Goal: Communication & Community: Share content

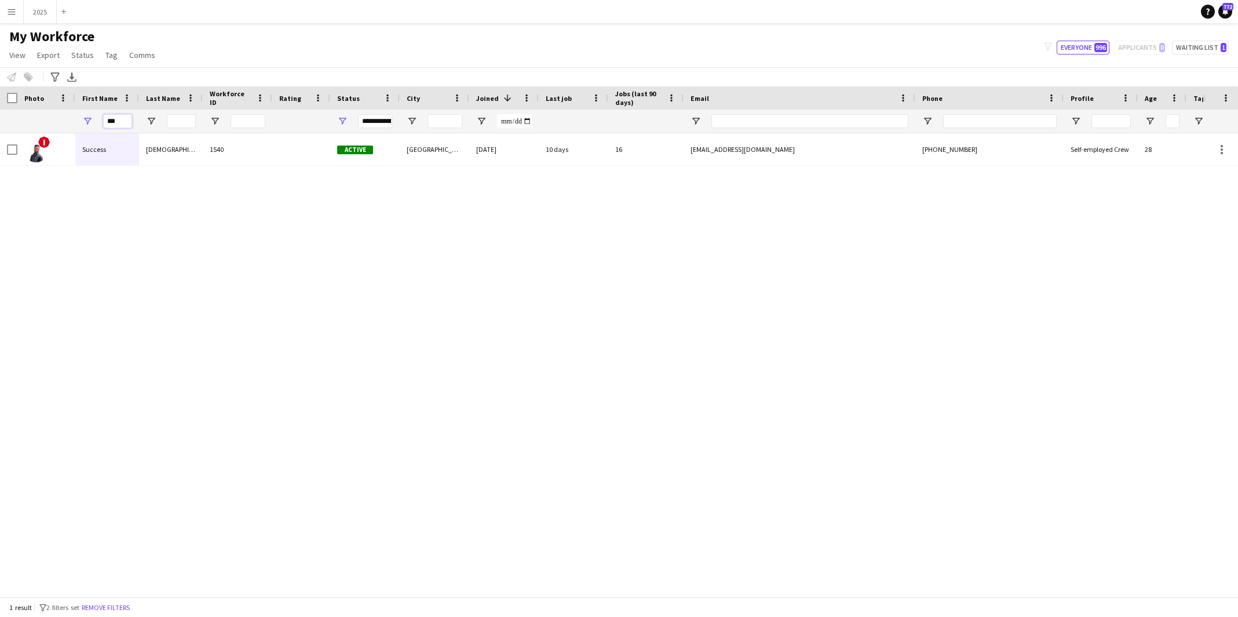
drag, startPoint x: 125, startPoint y: 121, endPoint x: 46, endPoint y: 122, distance: 78.8
click at [50, 123] on div "***" at bounding box center [628, 121] width 1256 height 23
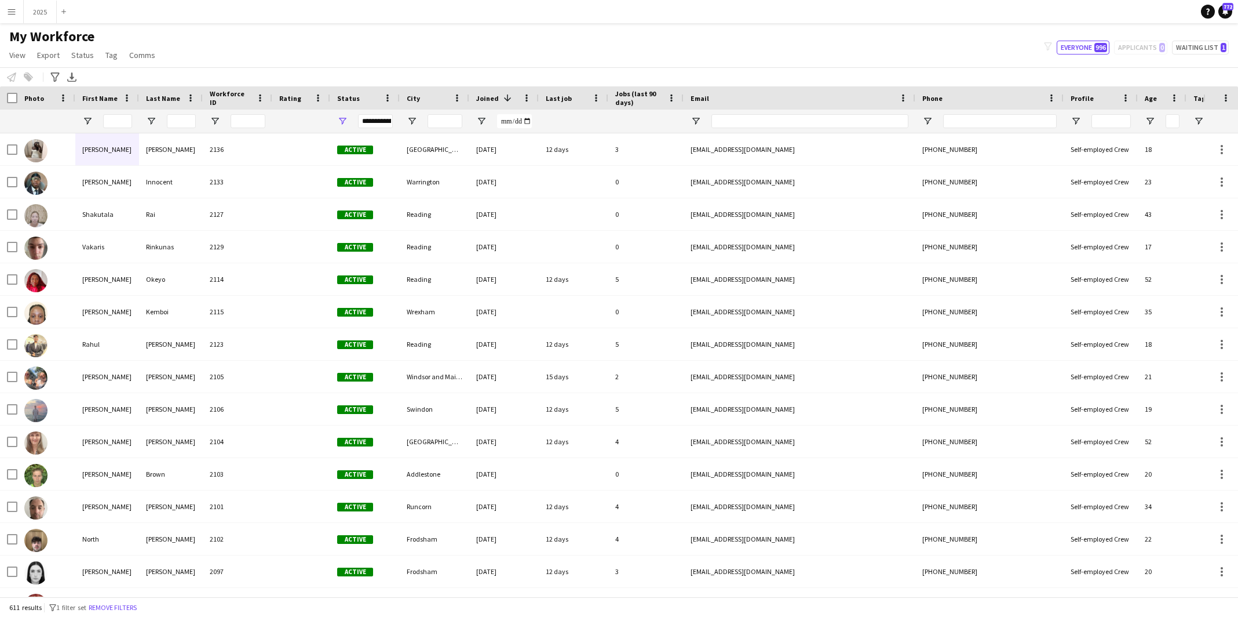
click at [9, 13] on app-icon "Menu" at bounding box center [11, 11] width 9 height 9
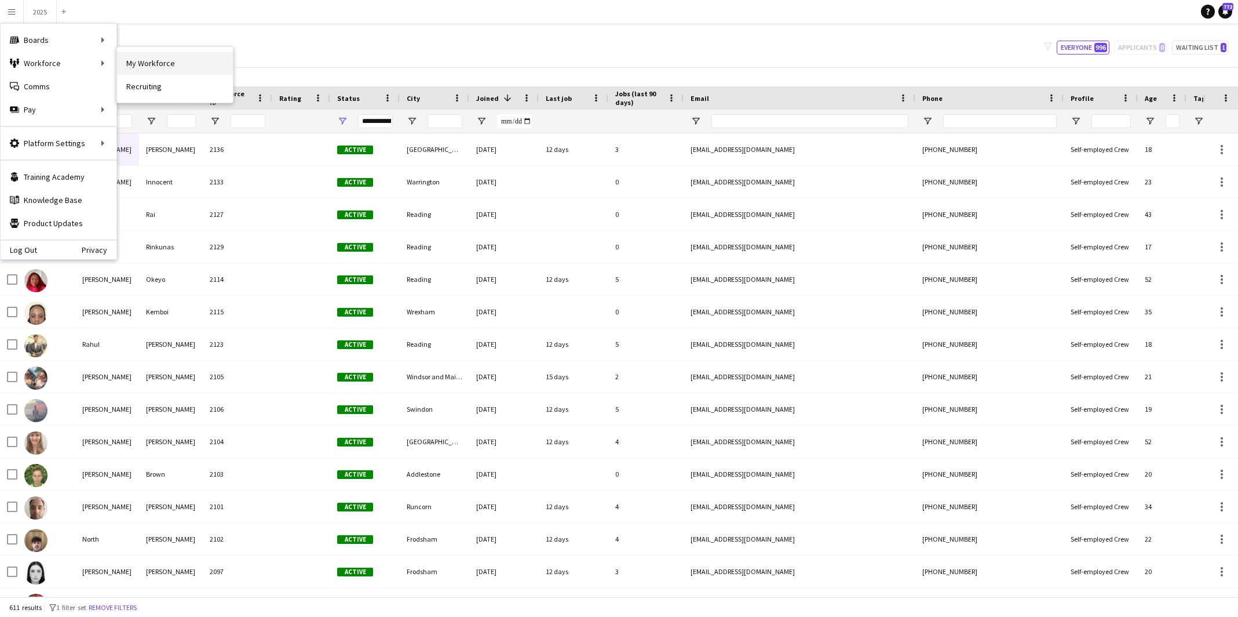
click at [203, 64] on link "My Workforce" at bounding box center [175, 63] width 116 height 23
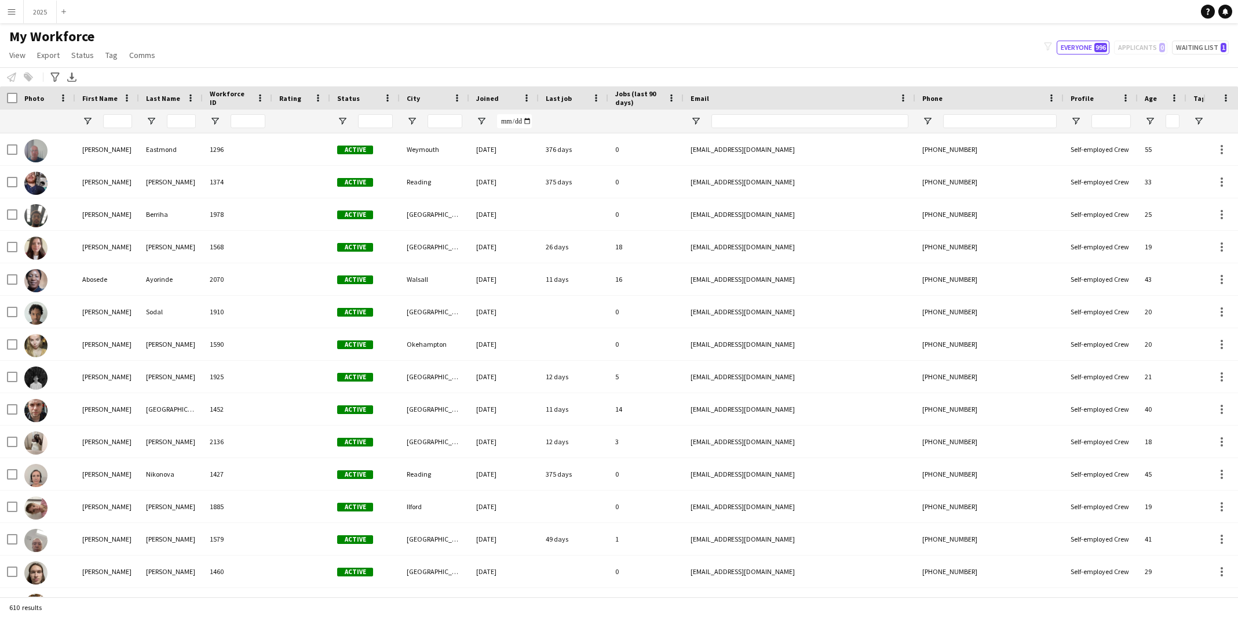
type input "**********"
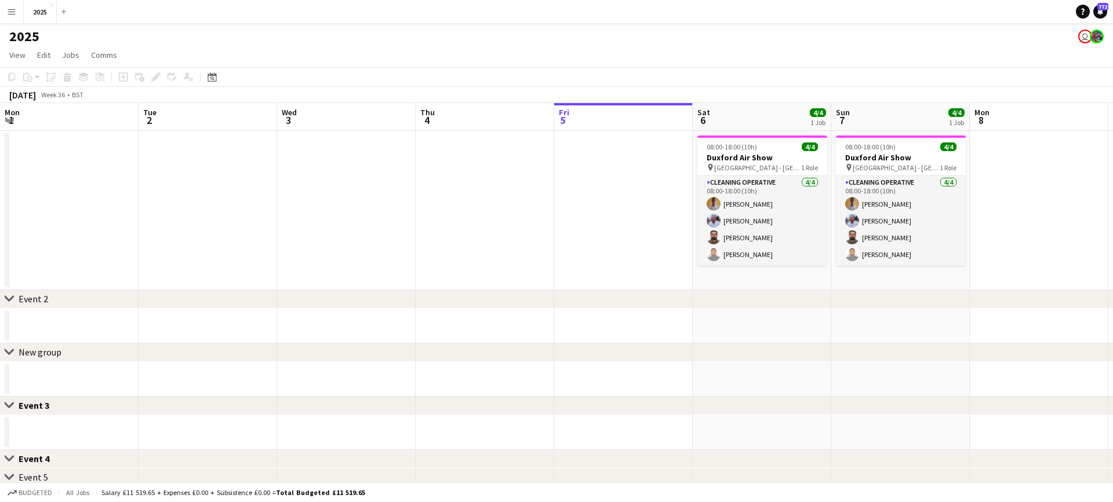
click at [697, 191] on app-card-role "Cleaning Operative [DATE] 08:00-18:00 (10h) [PERSON_NAME] [PERSON_NAME] [PERSON…" at bounding box center [762, 221] width 130 height 90
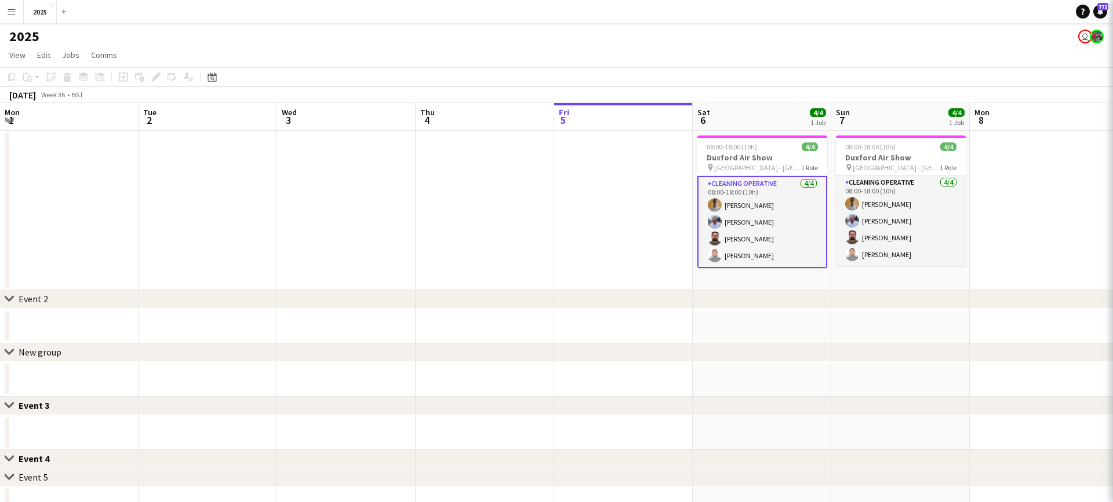
scroll to position [0, 277]
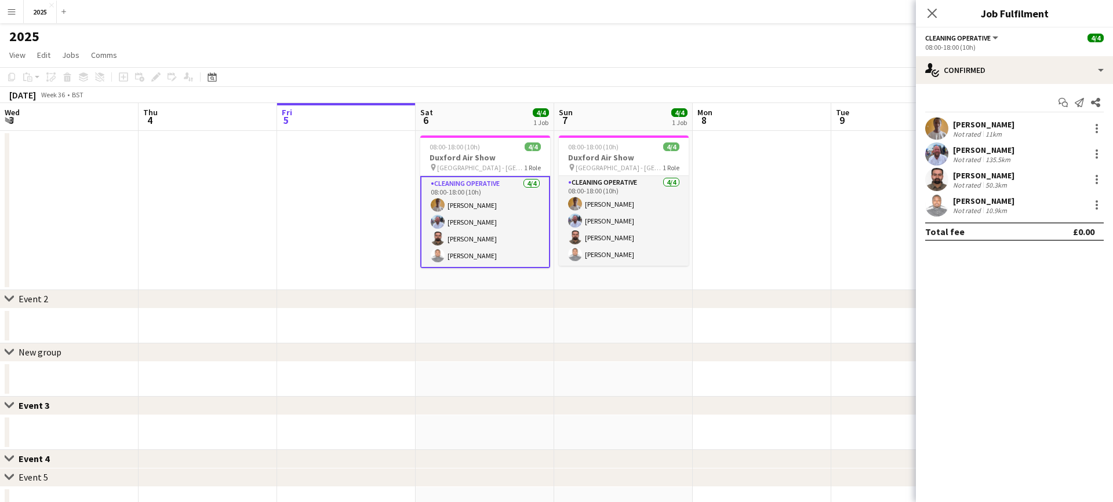
click at [1026, 127] on div "[PERSON_NAME] Not rated 11km" at bounding box center [1014, 128] width 197 height 23
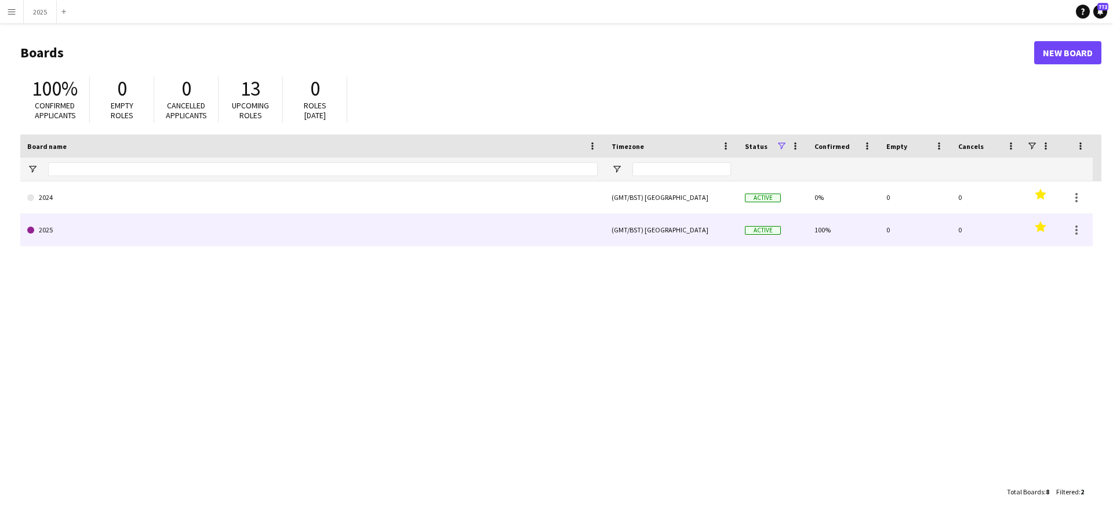
click at [94, 241] on link "2025" at bounding box center [312, 230] width 570 height 32
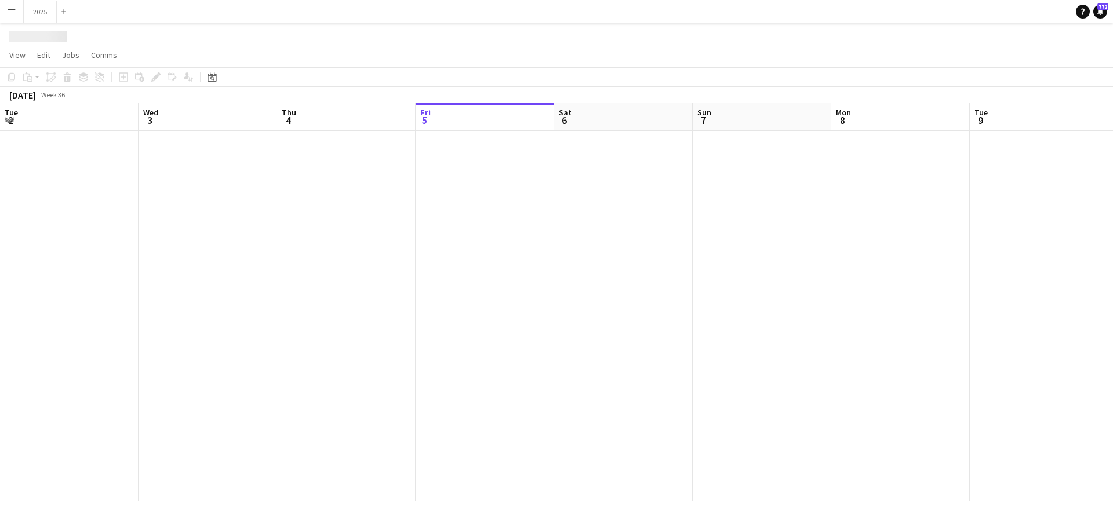
scroll to position [0, 277]
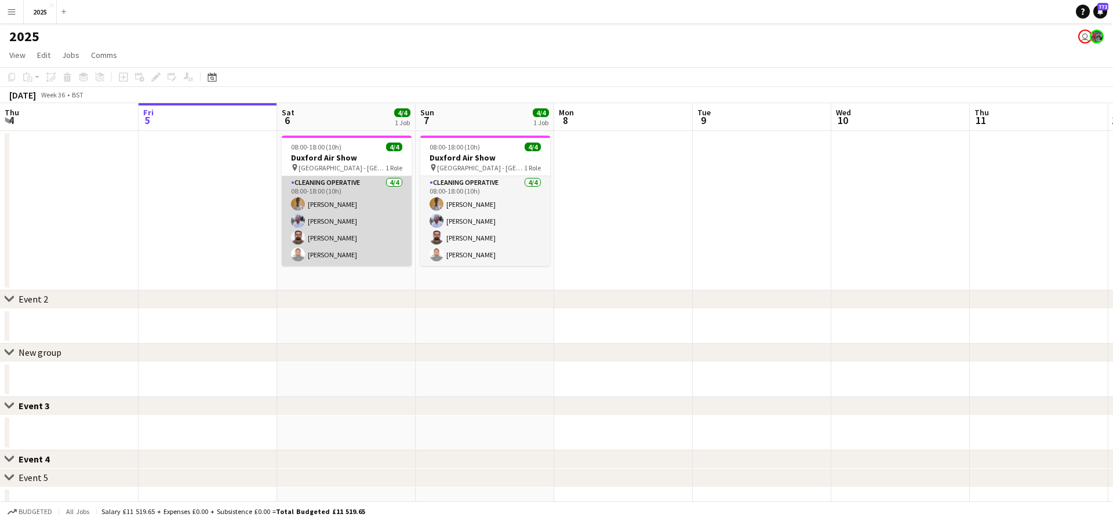
click at [337, 222] on app-card-role "Cleaning Operative [DATE] 08:00-18:00 (10h) [PERSON_NAME] [PERSON_NAME] [PERSON…" at bounding box center [347, 221] width 130 height 90
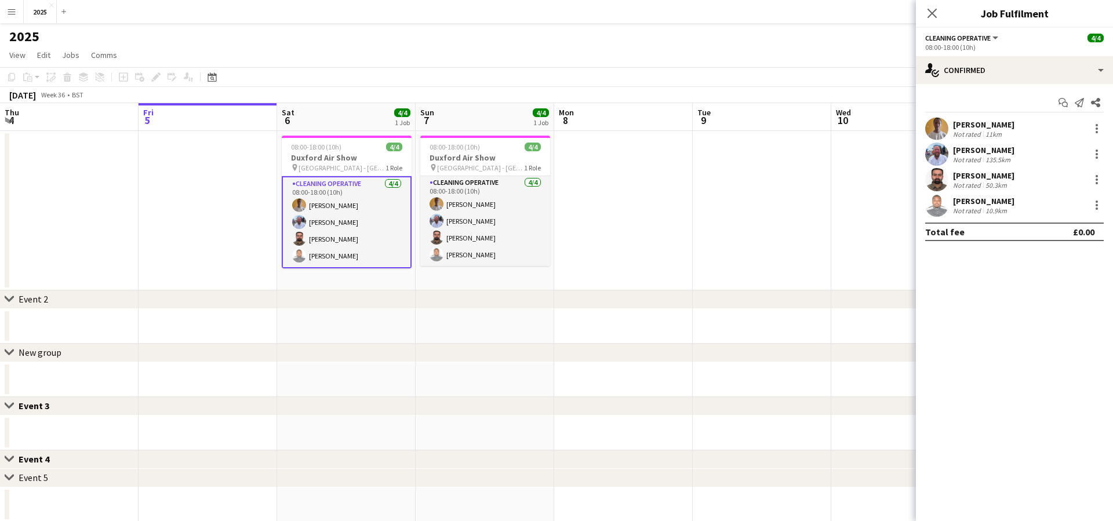
click at [1002, 130] on div "11km" at bounding box center [993, 134] width 21 height 9
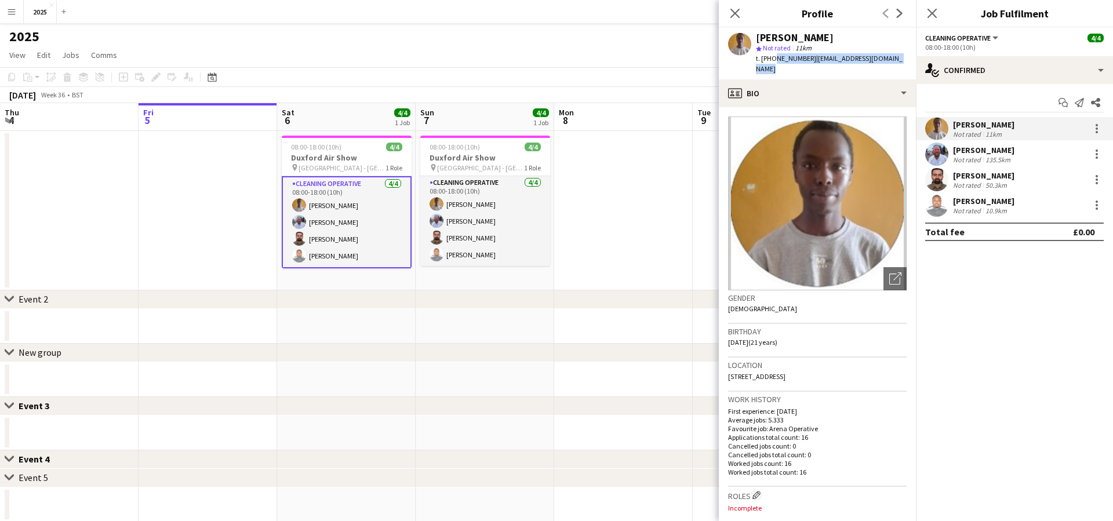
drag, startPoint x: 902, startPoint y: 60, endPoint x: 771, endPoint y: 56, distance: 131.0
click at [771, 56] on div "Kelvin Kipkosgei star Not rated 11km t. +447349688821 | kelvinkipkosgei04@gmail…" at bounding box center [817, 54] width 197 height 52
copy div "7349688821 | kelvinkipkosgei04@gmail.com"
click at [977, 151] on div "[PERSON_NAME]" at bounding box center [983, 150] width 61 height 10
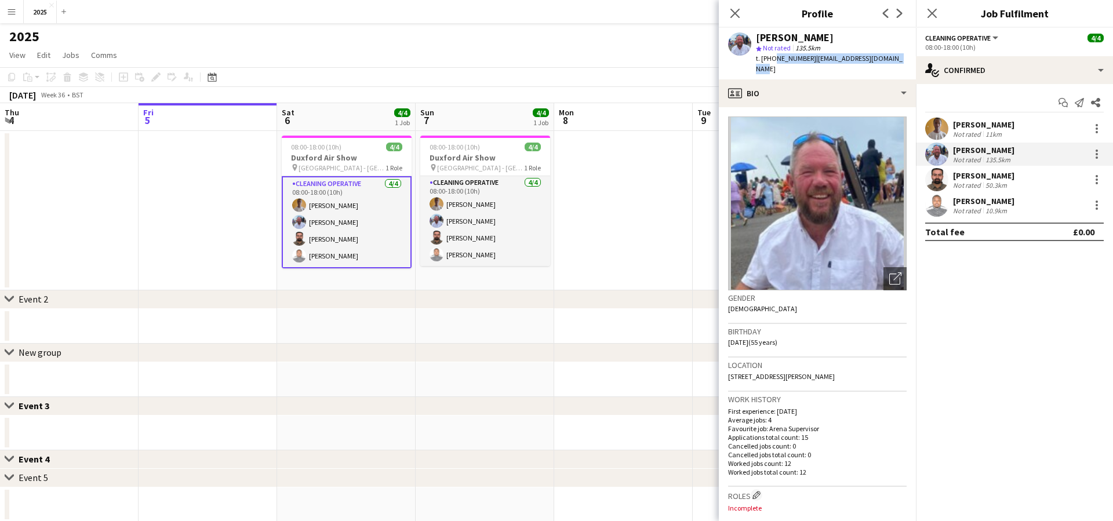
drag, startPoint x: 902, startPoint y: 59, endPoint x: 771, endPoint y: 59, distance: 131.0
click at [771, 59] on app-profile-header "Michael Griffin star Not rated 135.5km t. +447897274383 | mickgriffin70@hotmail…" at bounding box center [817, 54] width 197 height 52
copy div "7897274383 | mickgriffin70@hotmail.com"
click at [981, 184] on div "Not rated" at bounding box center [968, 185] width 30 height 9
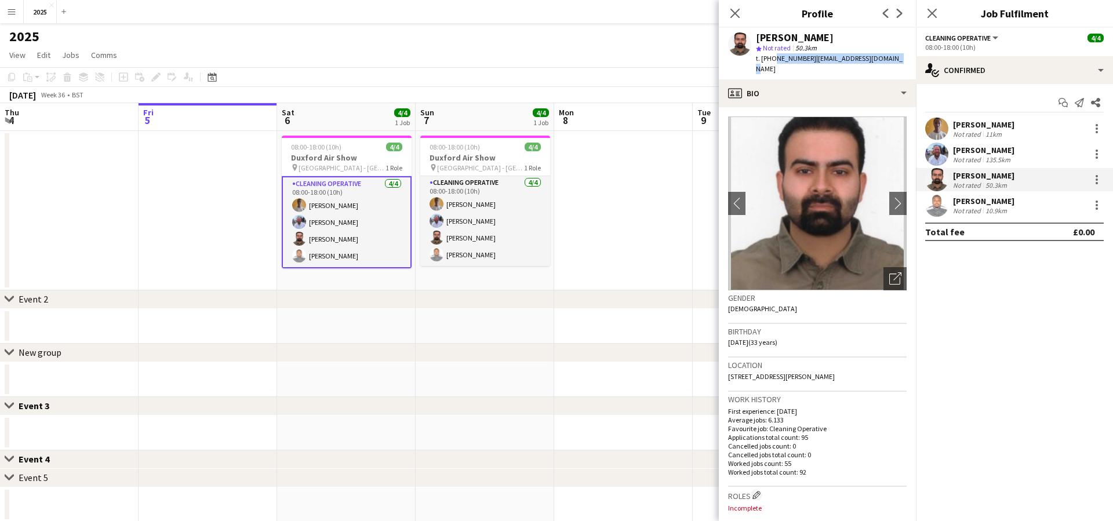
drag, startPoint x: 893, startPoint y: 60, endPoint x: 773, endPoint y: 61, distance: 120.6
click at [773, 61] on div "Rohan Suneja star Not rated 50.3km t. +447391788677 | rohansuneja23@gmail.com" at bounding box center [817, 54] width 197 height 52
copy div "7391788677 | rohansuneja23@gmail.com"
click at [983, 206] on div "10.9km" at bounding box center [996, 210] width 26 height 9
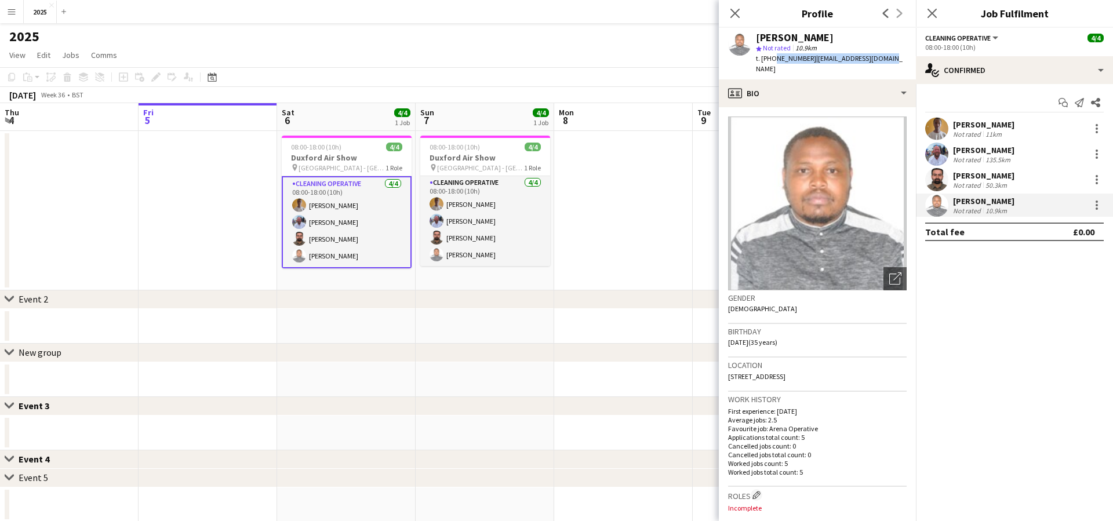
drag, startPoint x: 883, startPoint y: 58, endPoint x: 771, endPoint y: 59, distance: 112.4
click at [771, 59] on div "Elias Kipkorir star Not rated 10.9km t. +447777385002 | rutoelias10@gmail.com" at bounding box center [817, 54] width 197 height 52
copy div "7777385002 | rutoelias10@gmail.com"
click at [735, 14] on icon at bounding box center [734, 13] width 11 height 11
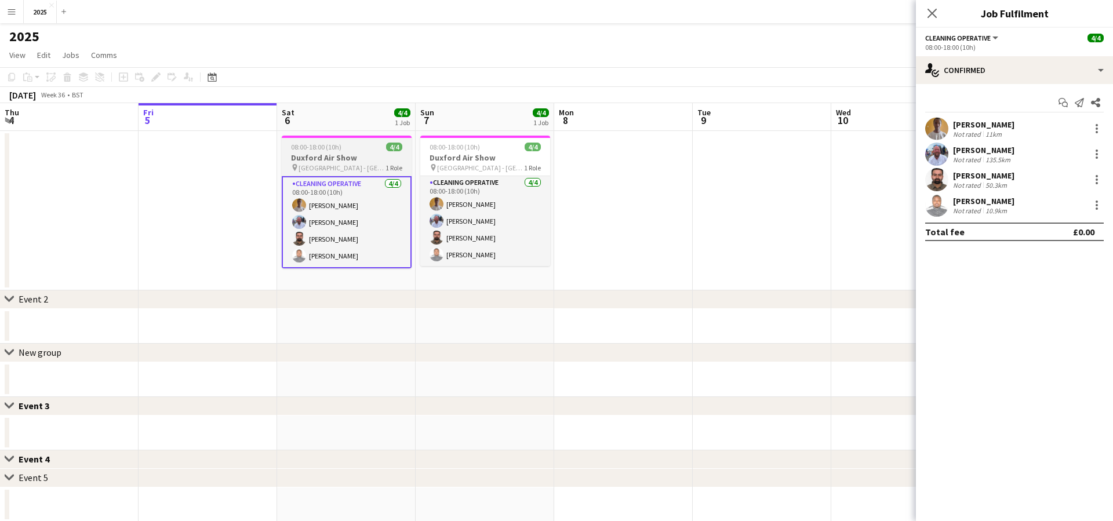
click at [336, 156] on h3 "Duxford Air Show" at bounding box center [347, 157] width 130 height 10
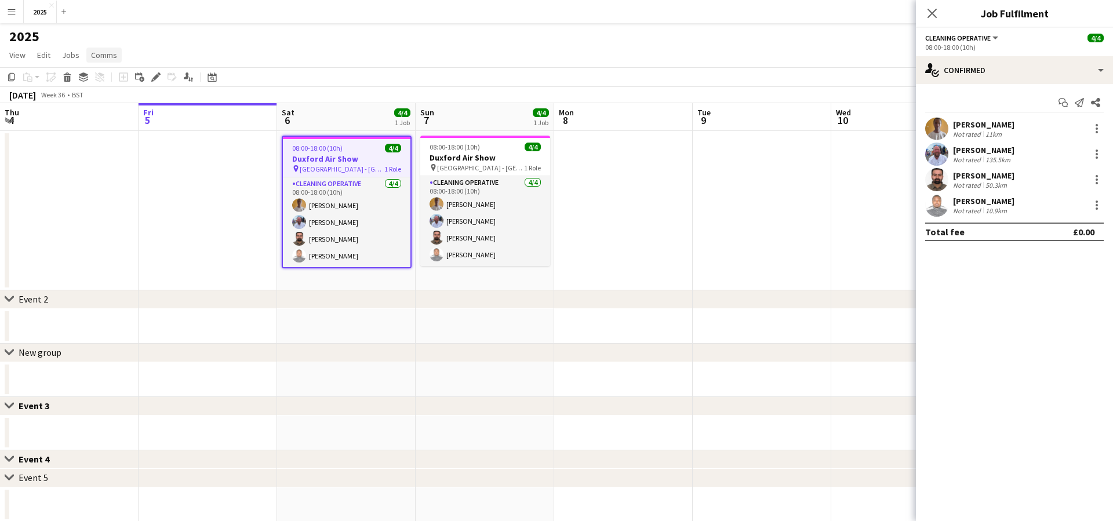
click at [117, 56] on link "Comms" at bounding box center [103, 55] width 35 height 15
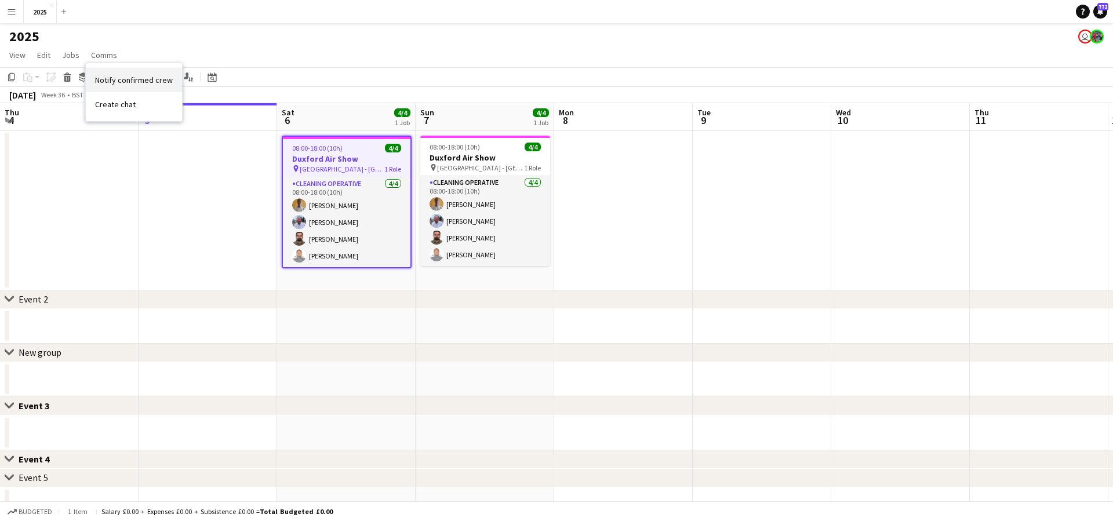
click at [125, 81] on span "Notify confirmed crew" at bounding box center [134, 80] width 78 height 10
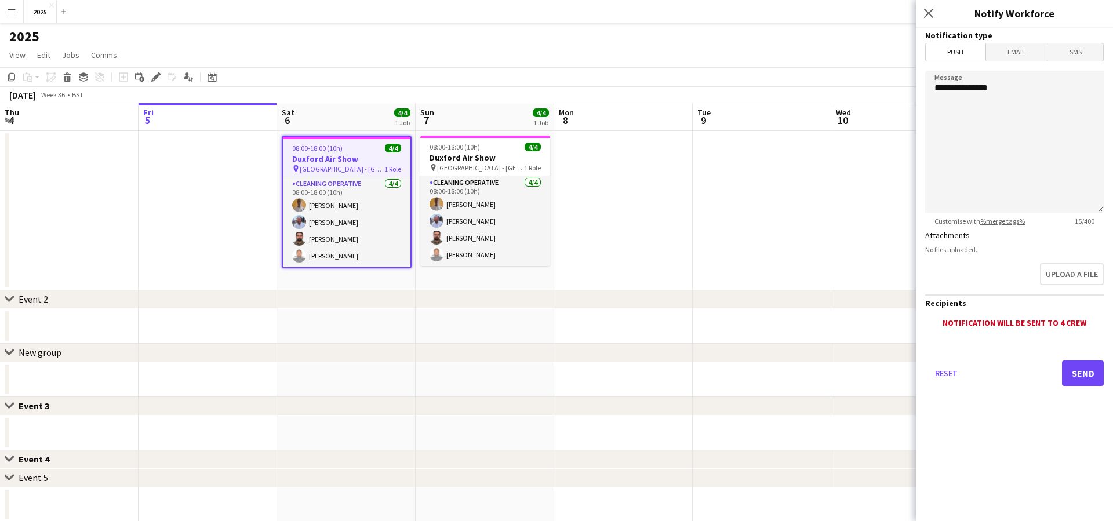
scroll to position [2, 0]
click at [1011, 55] on span "Email" at bounding box center [1016, 51] width 61 height 17
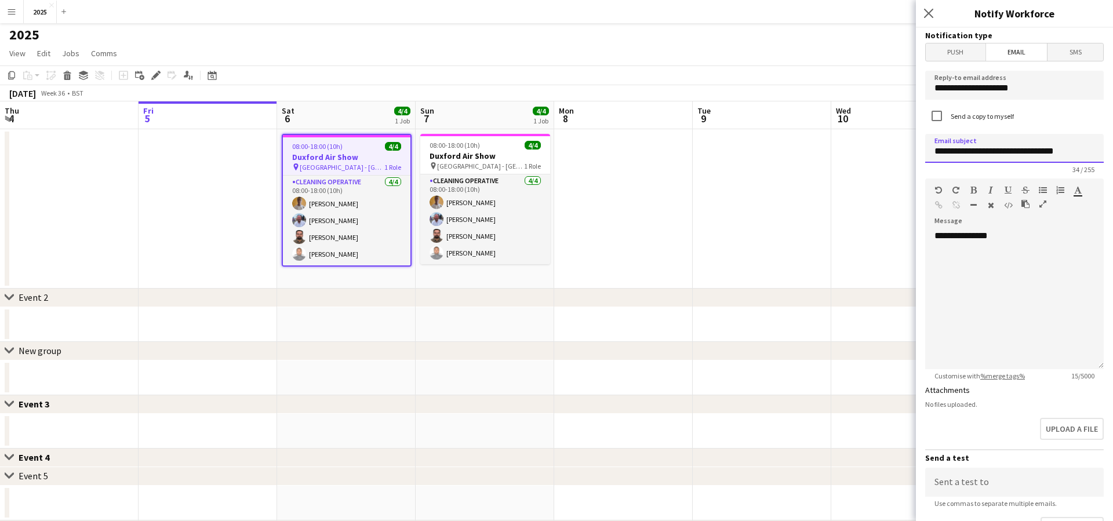
type input "**********"
drag, startPoint x: 981, startPoint y: 232, endPoint x: 807, endPoint y: 237, distance: 174.5
click at [807, 237] on body "Menu Boards Boards Boards All jobs Status Workforce Workforce My Workforce Recr…" at bounding box center [556, 358] width 1113 height 720
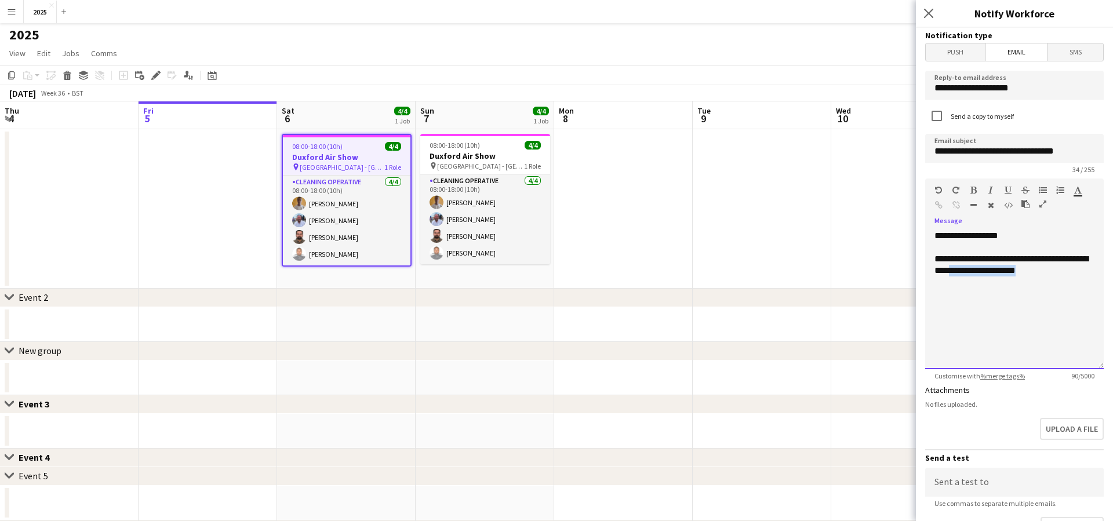
drag, startPoint x: 1047, startPoint y: 272, endPoint x: 957, endPoint y: 272, distance: 90.4
click at [957, 272] on div "**********" at bounding box center [1014, 264] width 160 height 23
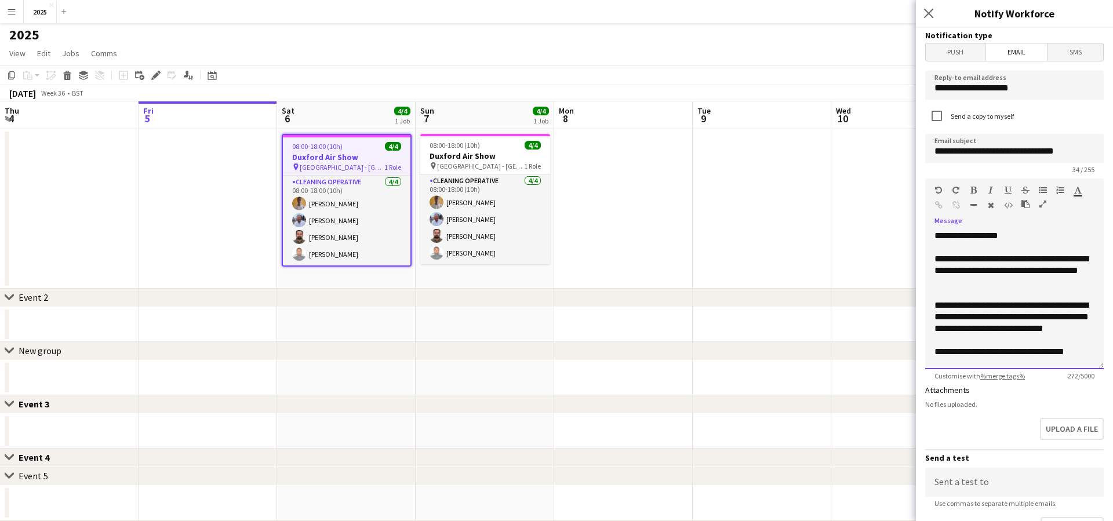
scroll to position [1, 0]
click at [935, 257] on div "**********" at bounding box center [1014, 269] width 160 height 35
click at [1022, 235] on div "**********" at bounding box center [1014, 299] width 178 height 139
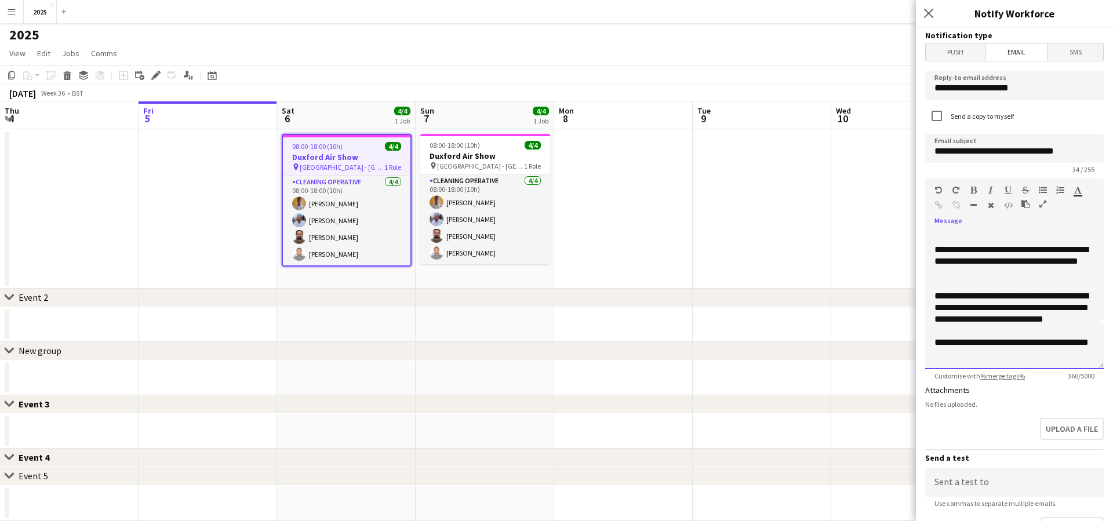
scroll to position [44, 0]
click at [1019, 354] on div "**********" at bounding box center [1014, 348] width 160 height 23
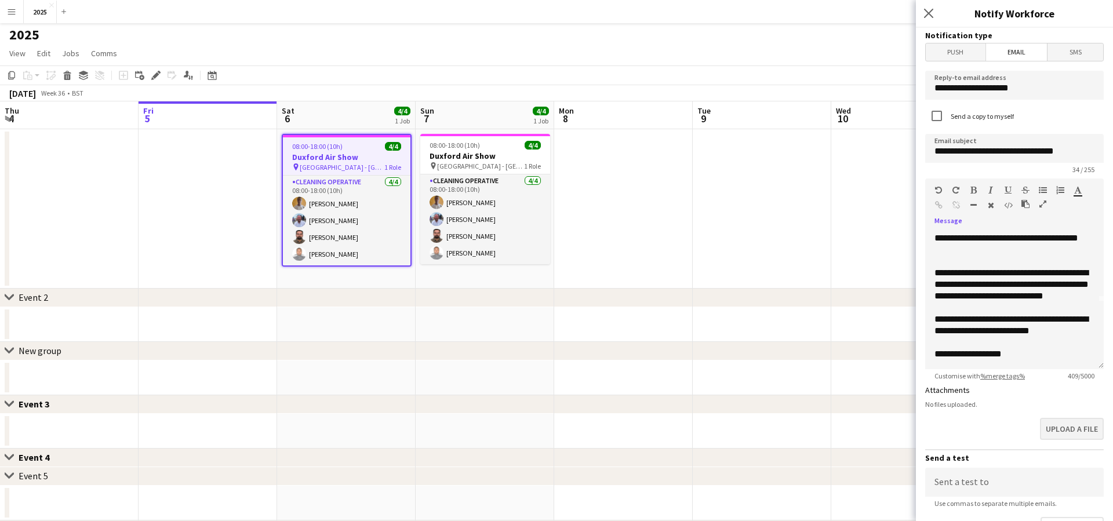
click at [1050, 425] on button "Upload a file" at bounding box center [1072, 429] width 64 height 22
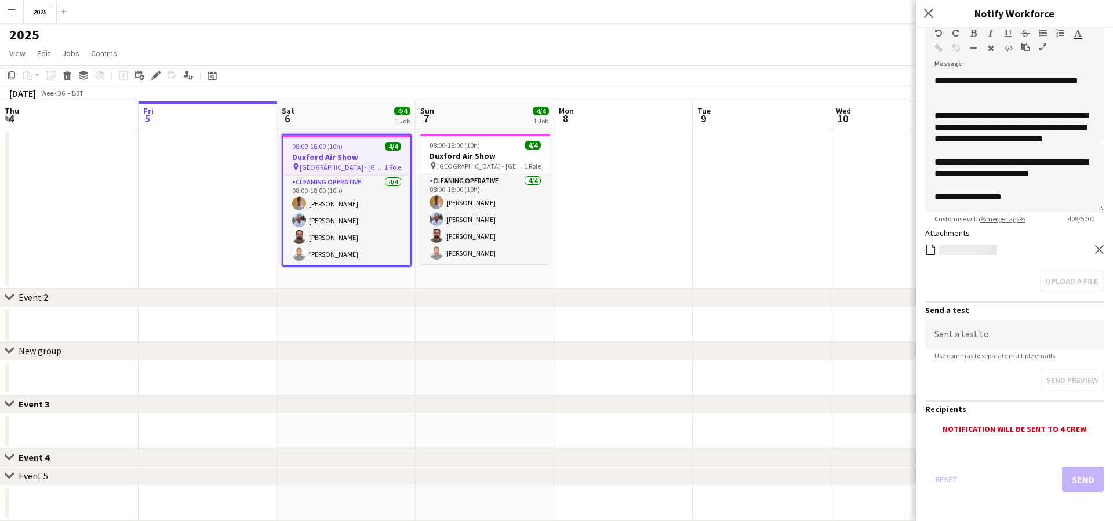
scroll to position [156, 0]
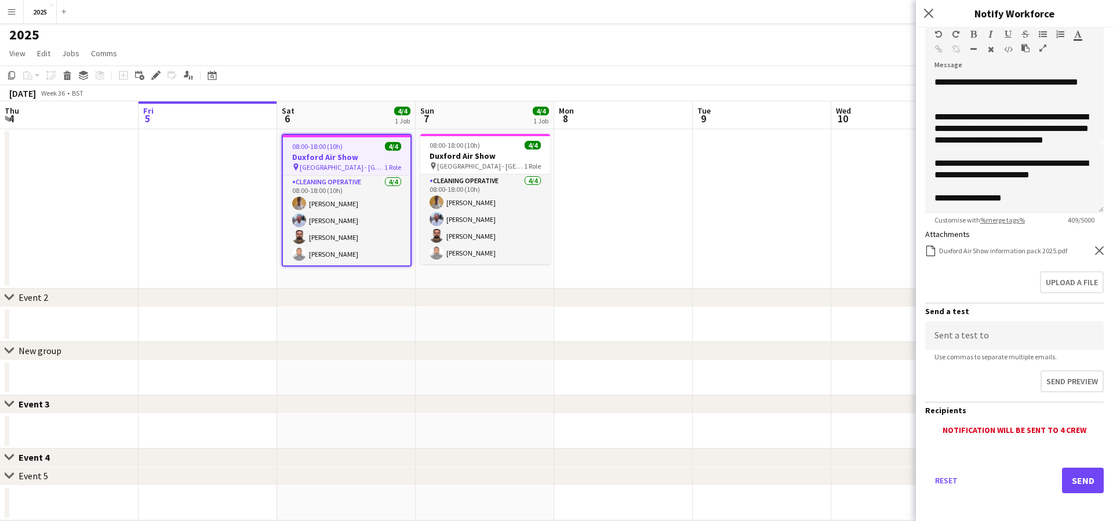
click at [1070, 476] on button "Send" at bounding box center [1083, 480] width 42 height 25
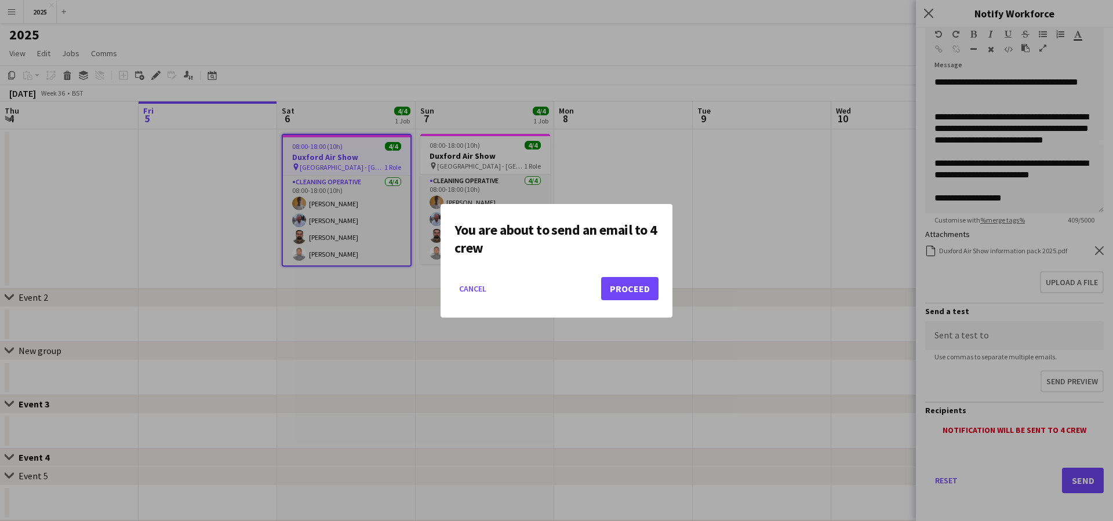
scroll to position [0, 0]
click at [634, 293] on button "Proceed" at bounding box center [629, 288] width 57 height 23
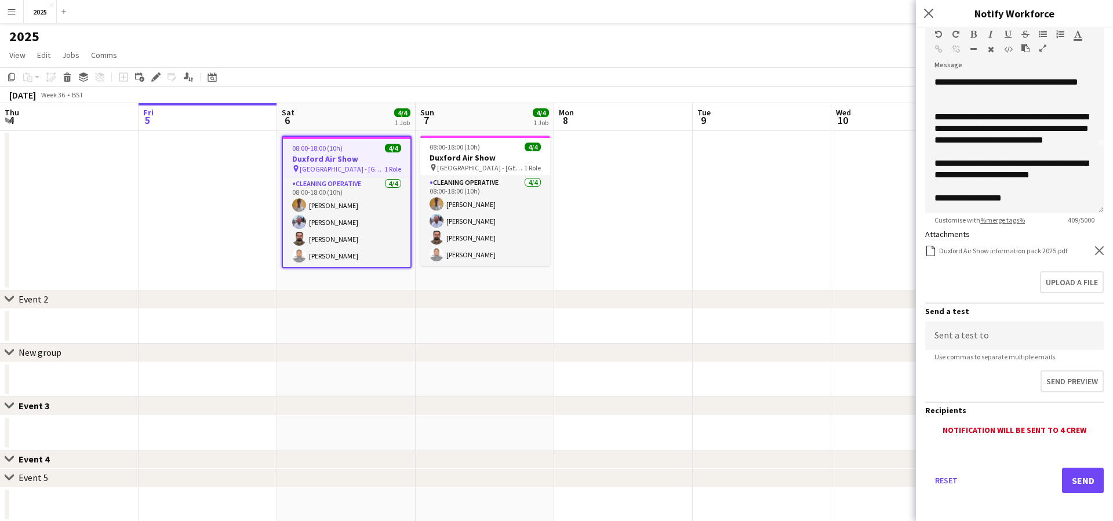
scroll to position [2, 0]
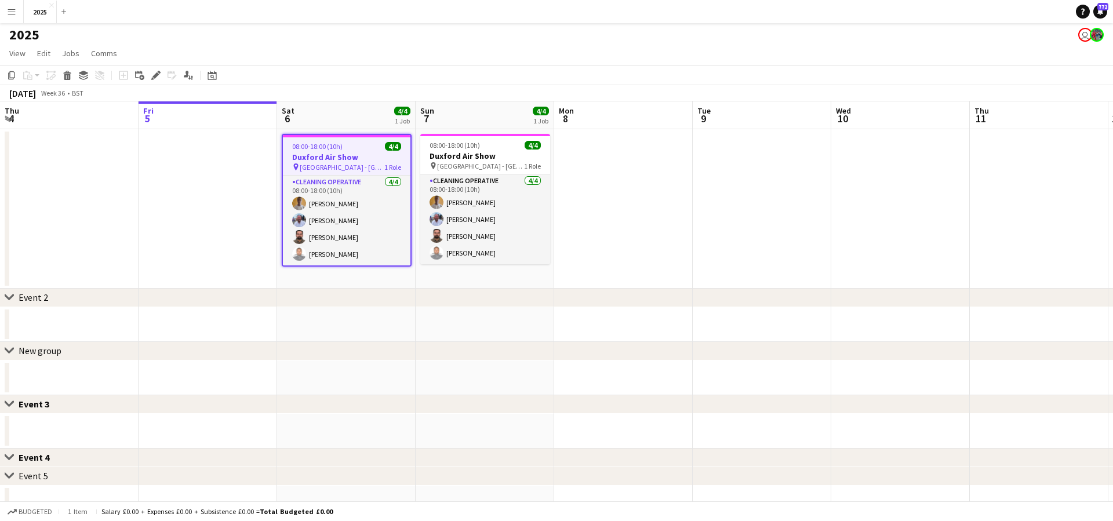
click at [9, 11] on app-icon "Menu" at bounding box center [11, 11] width 9 height 9
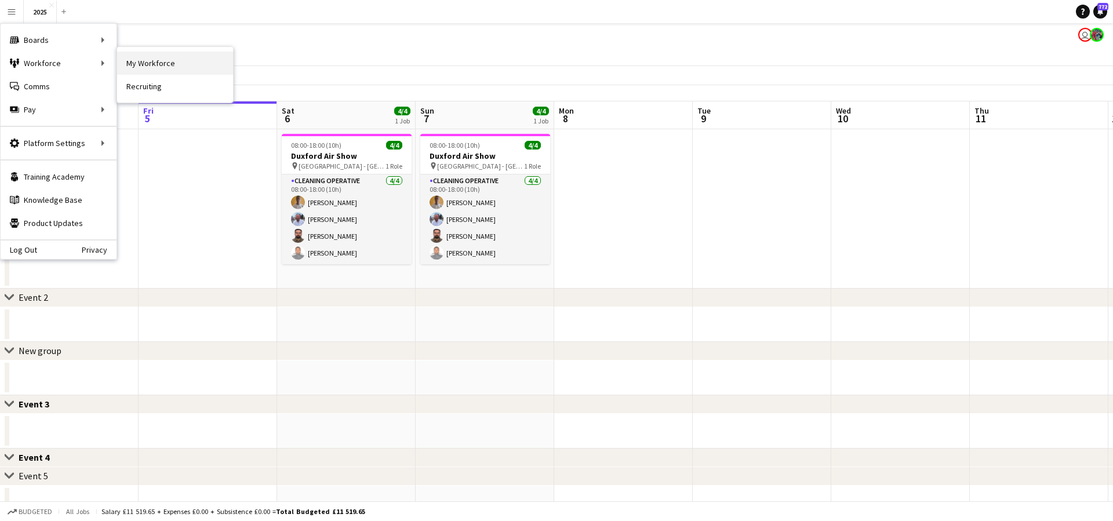
click at [154, 67] on link "My Workforce" at bounding box center [175, 63] width 116 height 23
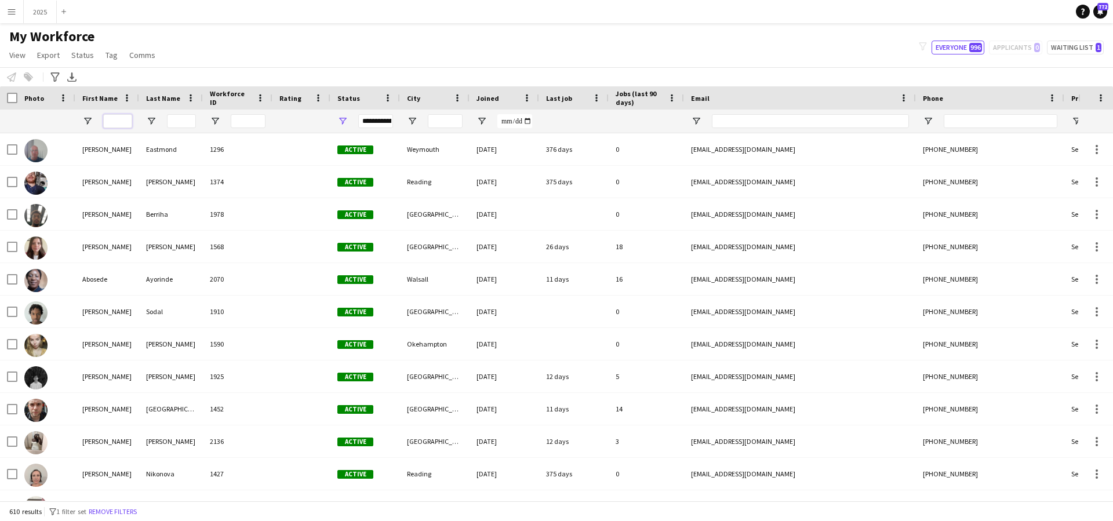
click at [121, 121] on input "First Name Filter Input" at bounding box center [117, 121] width 29 height 14
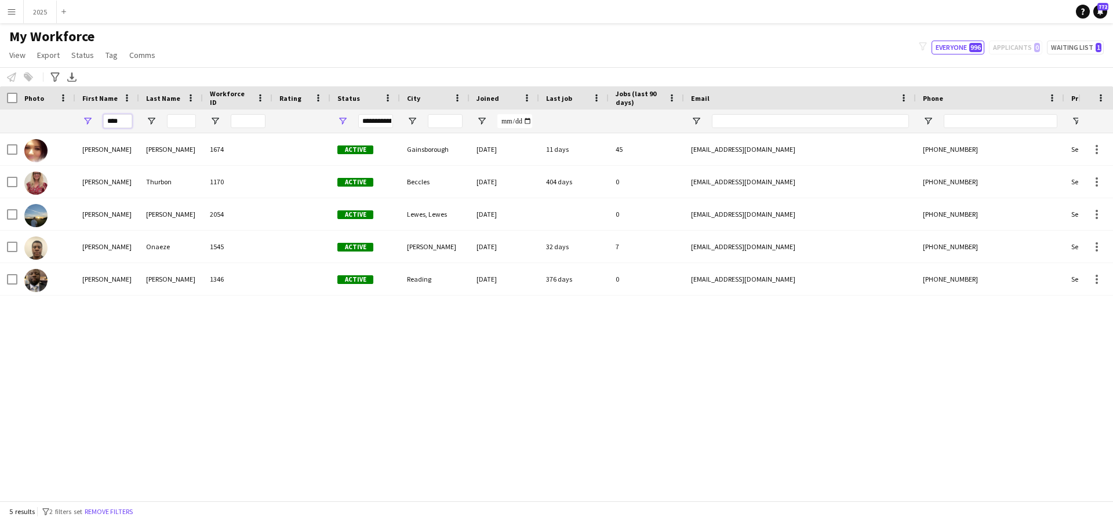
type input "****"
drag, startPoint x: 127, startPoint y: 142, endPoint x: 137, endPoint y: 148, distance: 12.2
click at [137, 148] on div "Emma" at bounding box center [107, 149] width 64 height 32
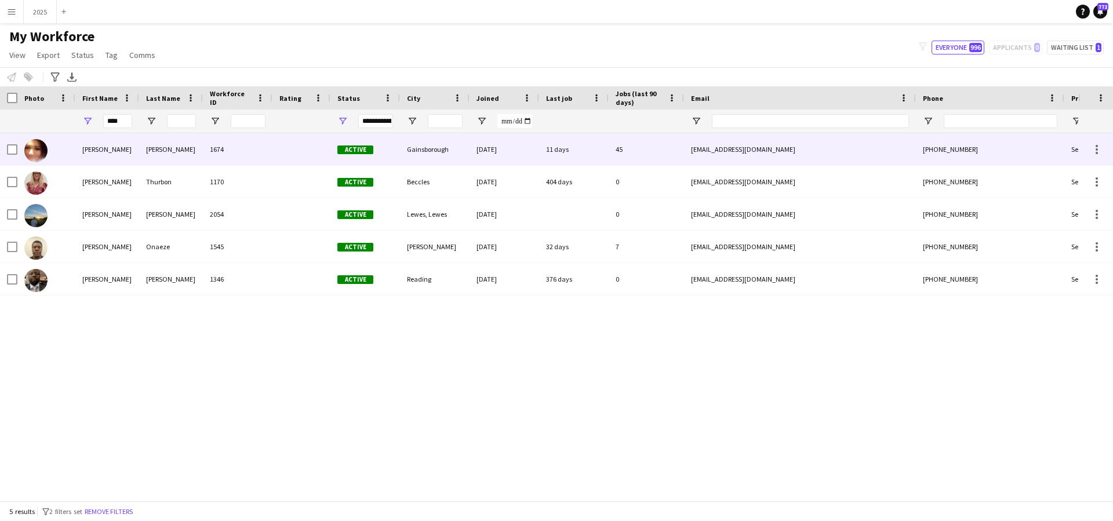
click at [475, 158] on div "17-04-2025" at bounding box center [504, 149] width 70 height 32
